Goal: Task Accomplishment & Management: Manage account settings

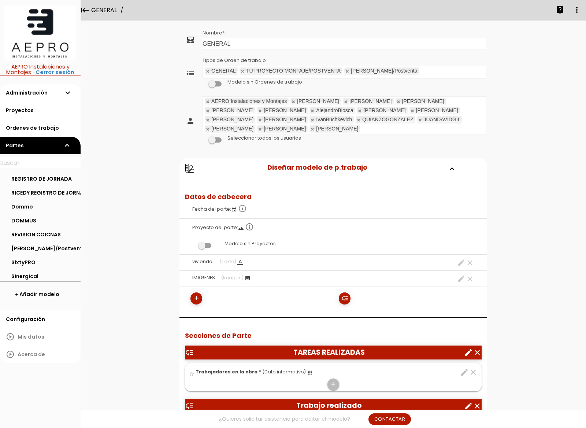
click at [207, 71] on link at bounding box center [208, 71] width 4 height 5
click at [209, 73] on link at bounding box center [208, 71] width 4 height 5
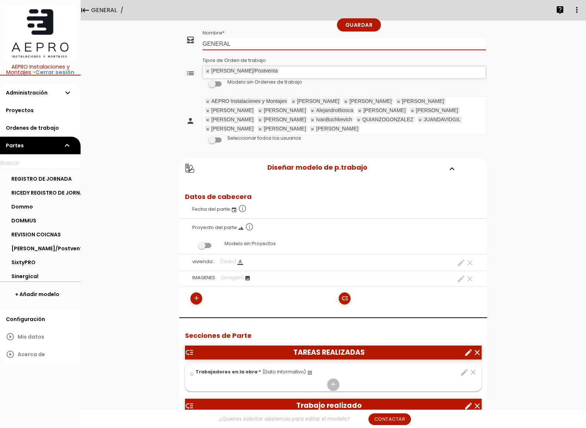
click at [213, 45] on input "GENERAL" at bounding box center [345, 44] width 284 height 12
click at [213, 44] on input "GENERAL" at bounding box center [345, 44] width 284 height 12
type input "Murelli"
click at [354, 19] on link "Guardar" at bounding box center [359, 24] width 44 height 13
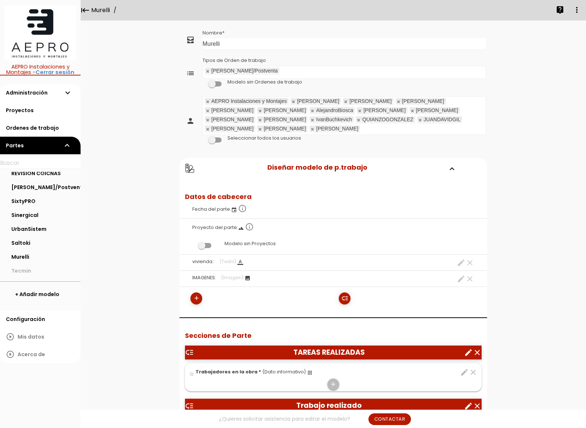
scroll to position [61, 0]
click at [27, 255] on link "Murelli" at bounding box center [40, 257] width 81 height 14
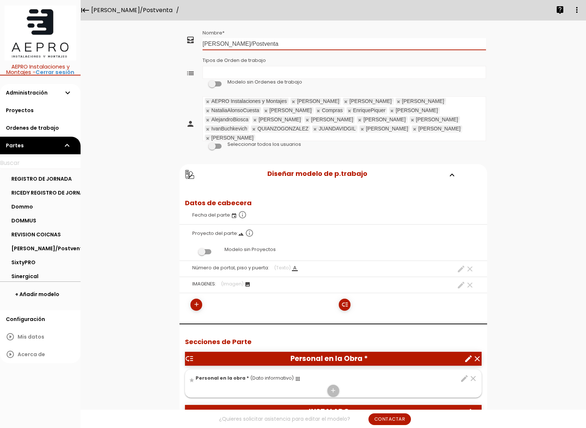
click at [213, 48] on input "[PERSON_NAME]/Postventa" at bounding box center [345, 44] width 284 height 12
click at [211, 44] on input "[PERSON_NAME]/Postventa" at bounding box center [345, 44] width 284 height 12
click at [267, 71] on ul "Tipos de Orden de trabajo" at bounding box center [344, 72] width 283 height 12
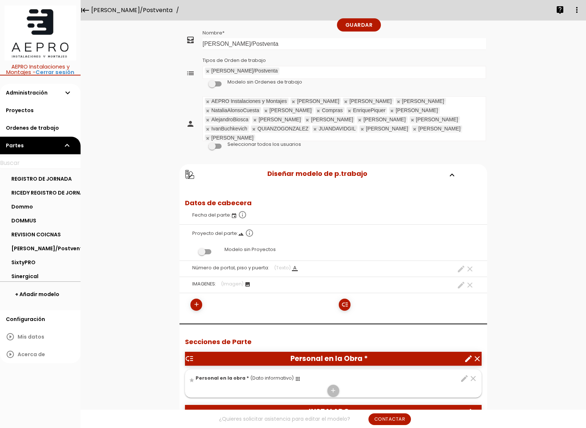
click at [358, 25] on link "Guardar" at bounding box center [359, 24] width 44 height 13
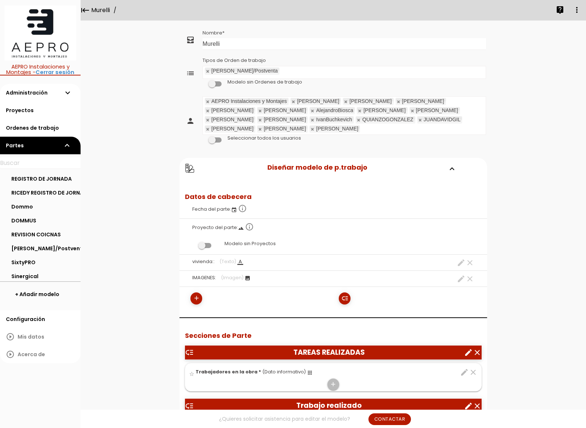
click at [210, 70] on link at bounding box center [208, 71] width 4 height 5
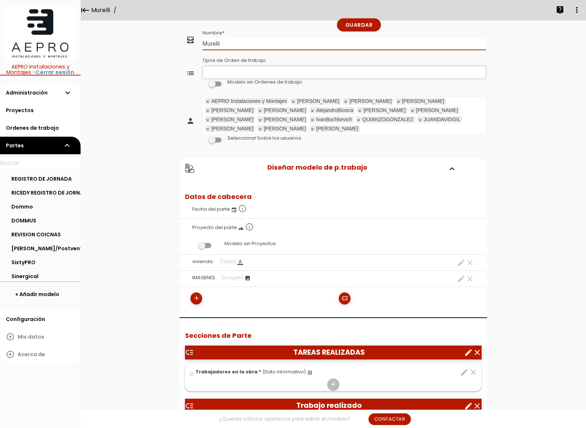
click at [213, 45] on input "Murelli" at bounding box center [345, 44] width 284 height 12
click at [366, 23] on link "Guardar" at bounding box center [359, 24] width 44 height 13
click at [213, 40] on input "Murelli" at bounding box center [345, 44] width 284 height 12
click at [215, 40] on input "Murelli" at bounding box center [345, 44] width 284 height 12
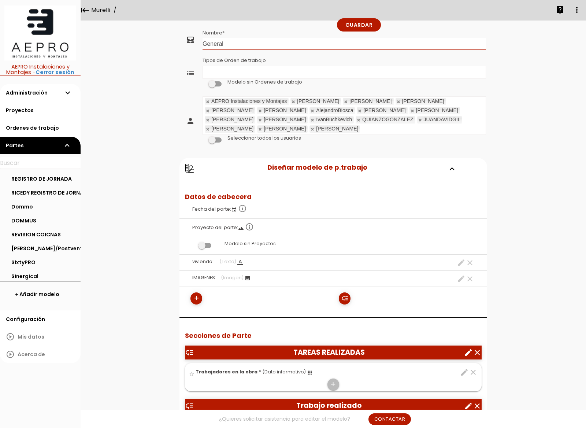
type input "General"
click at [366, 29] on link "Guardar" at bounding box center [359, 24] width 44 height 13
